Goal: Task Accomplishment & Management: Manage account settings

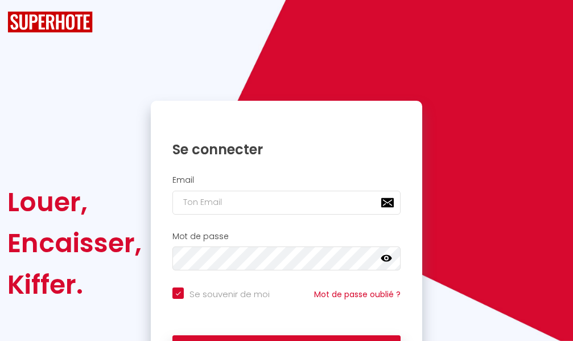
checkbox input "true"
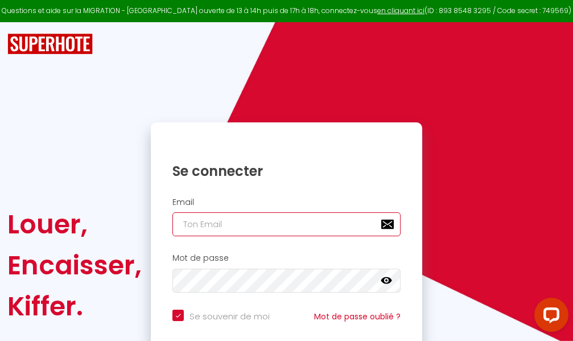
click at [283, 224] on input "email" at bounding box center [286, 224] width 228 height 24
type input "m"
checkbox input "true"
type input "ma"
checkbox input "true"
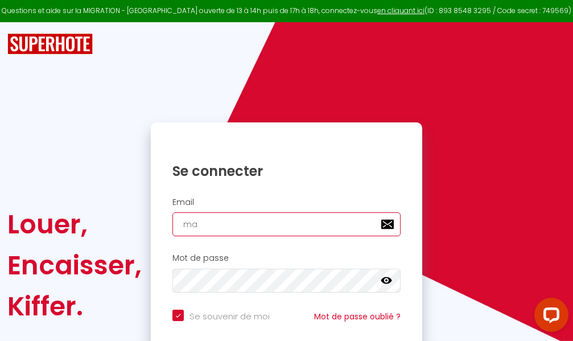
type input "mar"
checkbox input "true"
type input "marc"
checkbox input "true"
type input "marcd"
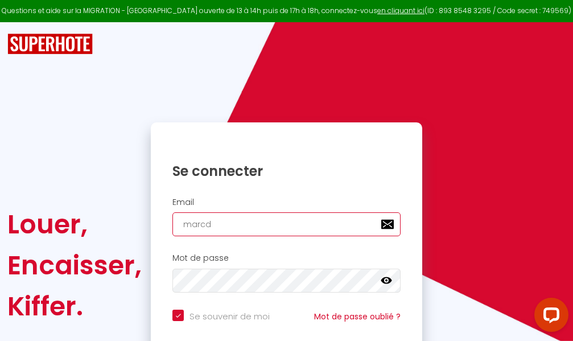
checkbox input "true"
type input "marcdp"
checkbox input "true"
type input "marcdpo"
checkbox input "true"
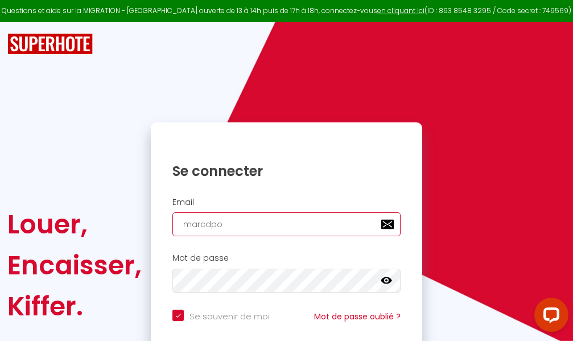
type input "marcdpoz"
checkbox input "true"
type input "marcdpoz."
checkbox input "true"
type input "marcdpoz.l"
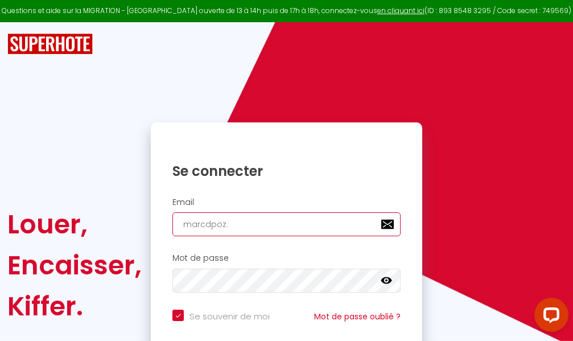
checkbox input "true"
type input "marcdpoz.lo"
checkbox input "true"
type input "marcdpoz.loc"
checkbox input "true"
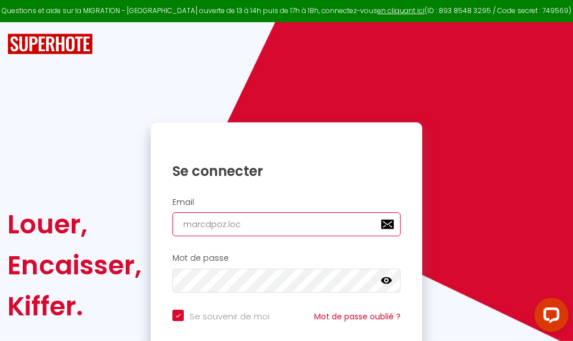
type input "marcdpoz.loca"
checkbox input "true"
type input "marcdpoz.locat"
checkbox input "true"
type input "marcdpoz.locati"
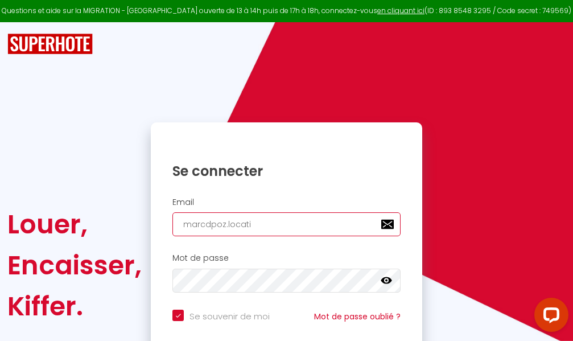
checkbox input "true"
type input "marcdpoz.locatio"
checkbox input "true"
type input "marcdpoz.location"
checkbox input "true"
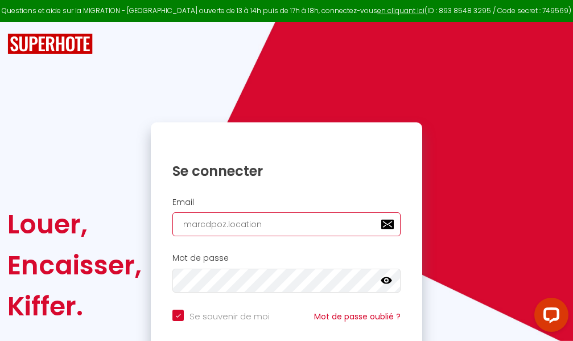
type input "marcdpoz.location@"
checkbox input "true"
type input "marcdpoz.location@g"
checkbox input "true"
type input "marcdpoz.location@gm"
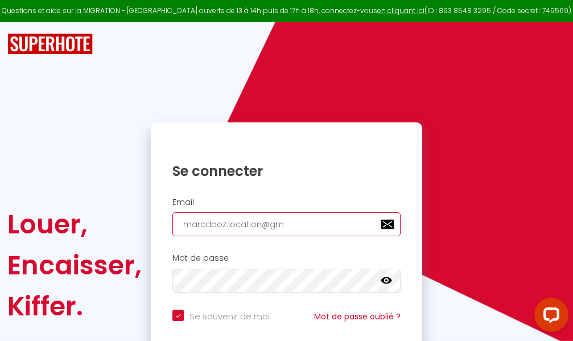
checkbox input "true"
type input "marcdpoz.location@gma"
checkbox input "true"
type input "marcdpoz.location@gmai"
checkbox input "true"
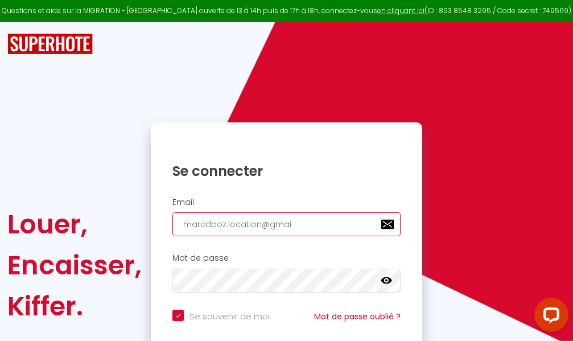
type input "[EMAIL_ADDRESS]"
checkbox input "true"
type input "[EMAIL_ADDRESS]."
checkbox input "true"
type input "marcdpoz.location@gmail.c"
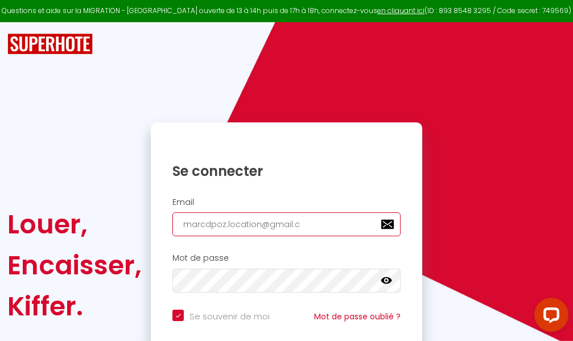
checkbox input "true"
type input "[EMAIL_ADDRESS][DOMAIN_NAME]"
checkbox input "true"
type input "[EMAIL_ADDRESS][DOMAIN_NAME]"
checkbox input "true"
